Goal: Check status: Check status

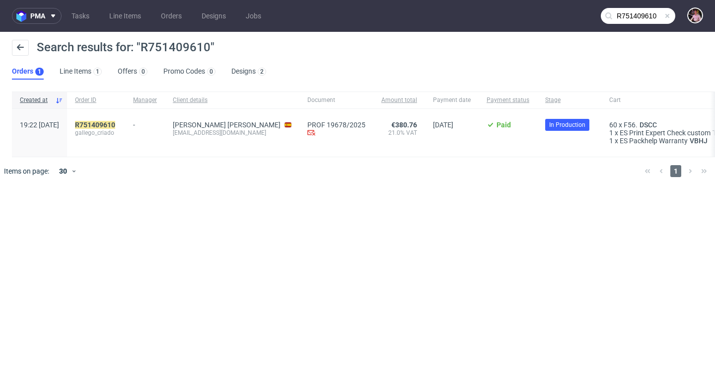
click at [669, 16] on span at bounding box center [668, 16] width 8 height 8
click at [656, 16] on input "text" at bounding box center [638, 16] width 75 height 16
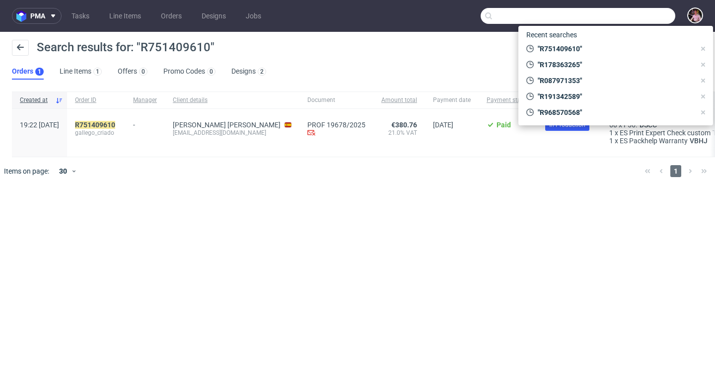
paste input "GSPL272902"
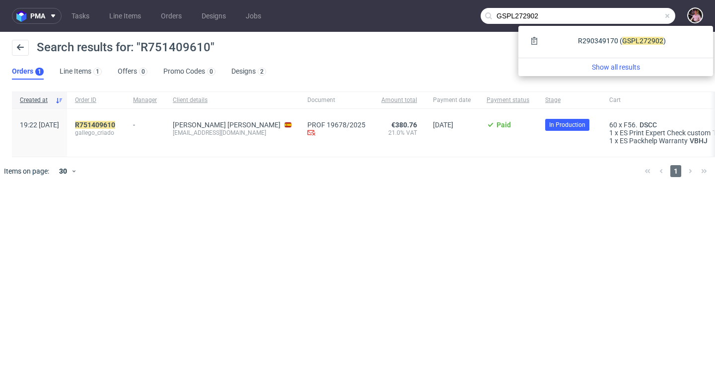
type input "GSPL272902"
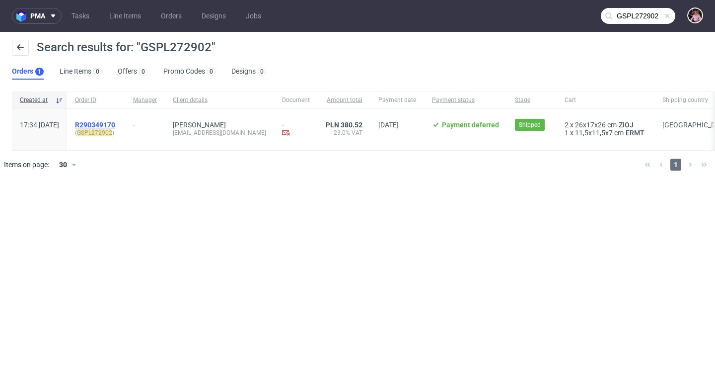
click at [115, 123] on span "R290349170" at bounding box center [95, 125] width 40 height 8
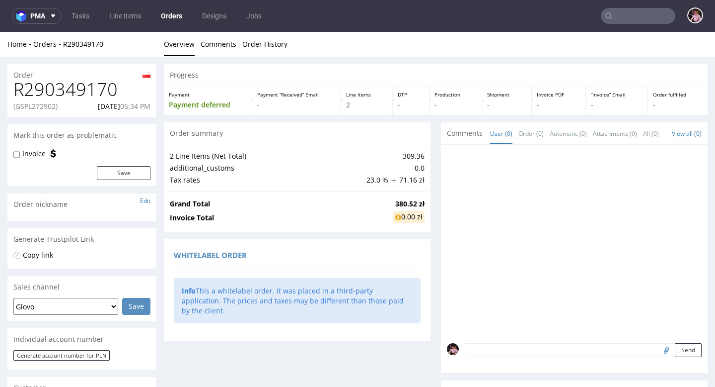
click at [78, 93] on h1 "R290349170" at bounding box center [81, 89] width 137 height 20
copy h1 "R290349170"
click at [649, 15] on input "text" at bounding box center [638, 16] width 75 height 16
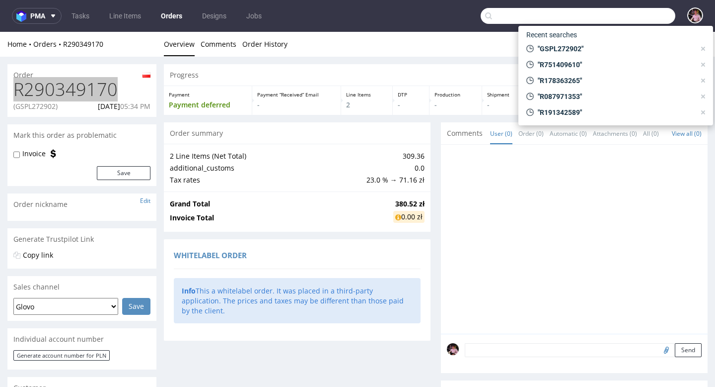
paste input "R131706362"
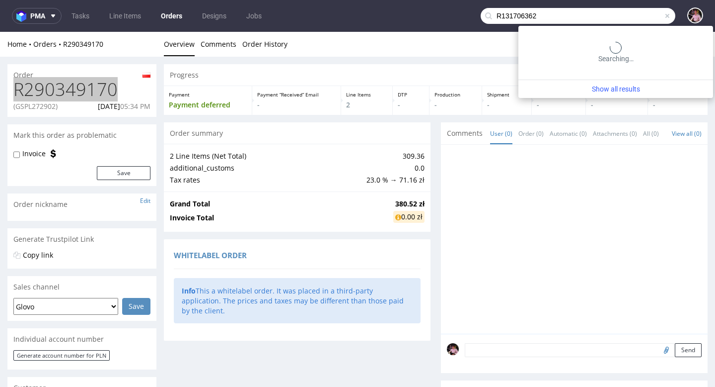
type input "R131706362"
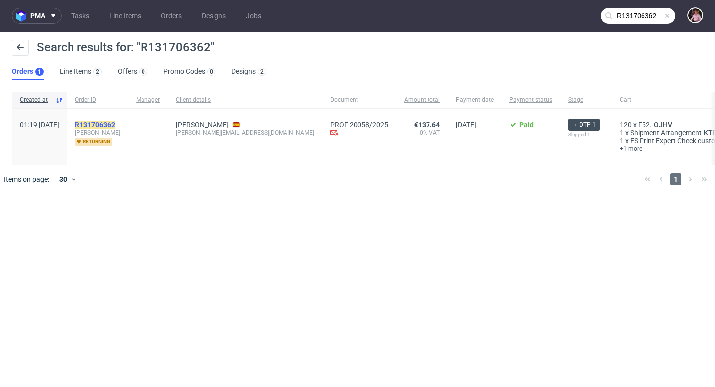
click at [115, 124] on mark "R131706362" at bounding box center [95, 125] width 40 height 8
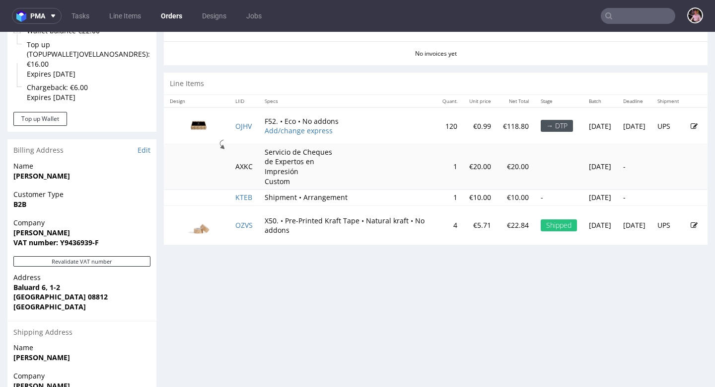
scroll to position [436, 0]
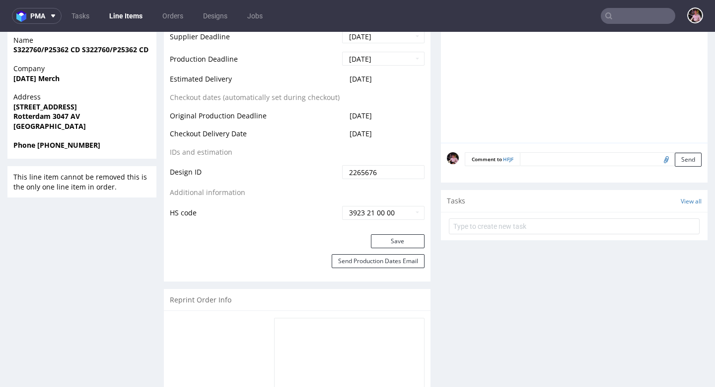
scroll to position [499, 0]
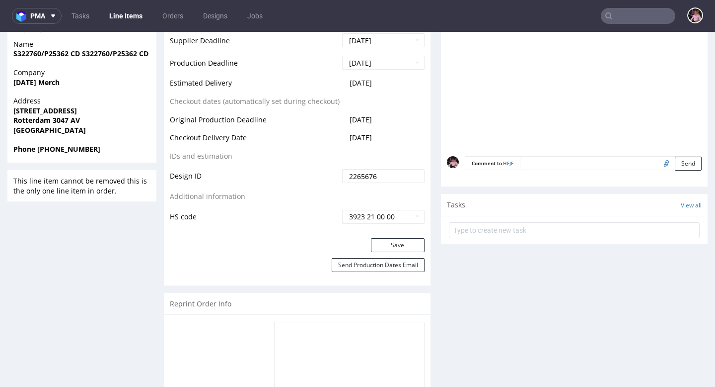
drag, startPoint x: 390, startPoint y: 83, endPoint x: 323, endPoint y: 83, distance: 66.1
click at [323, 83] on tr "Estimated Delivery [DATE]" at bounding box center [297, 86] width 255 height 18
